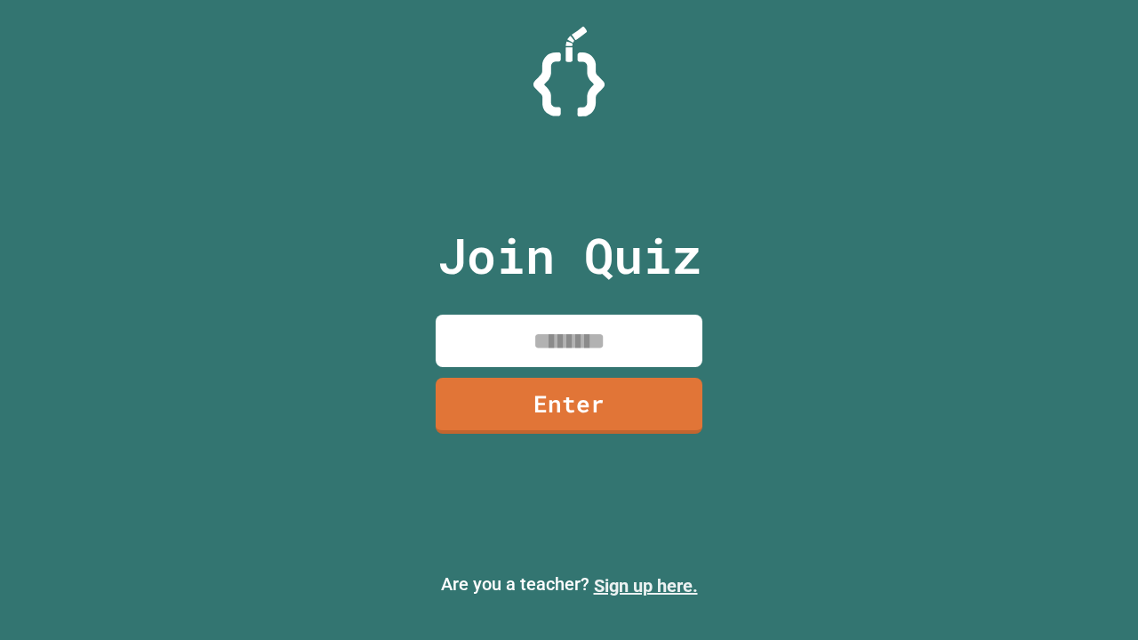
click at [645, 586] on link "Sign up here." at bounding box center [646, 585] width 104 height 21
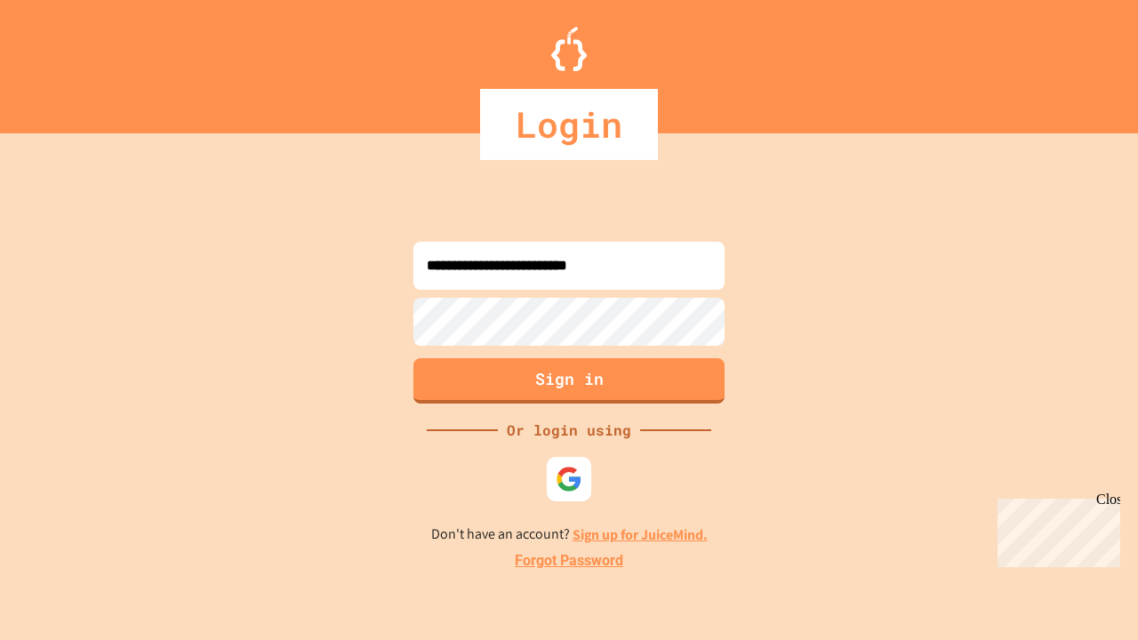
type input "**********"
